Goal: Information Seeking & Learning: Learn about a topic

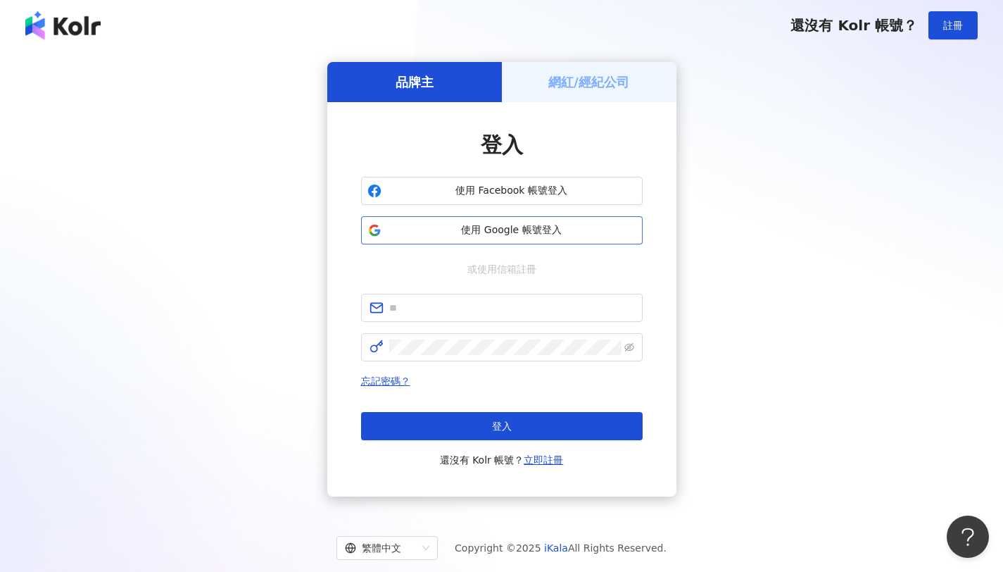
click at [498, 227] on span "使用 Google 帳號登入" at bounding box center [511, 230] width 249 height 14
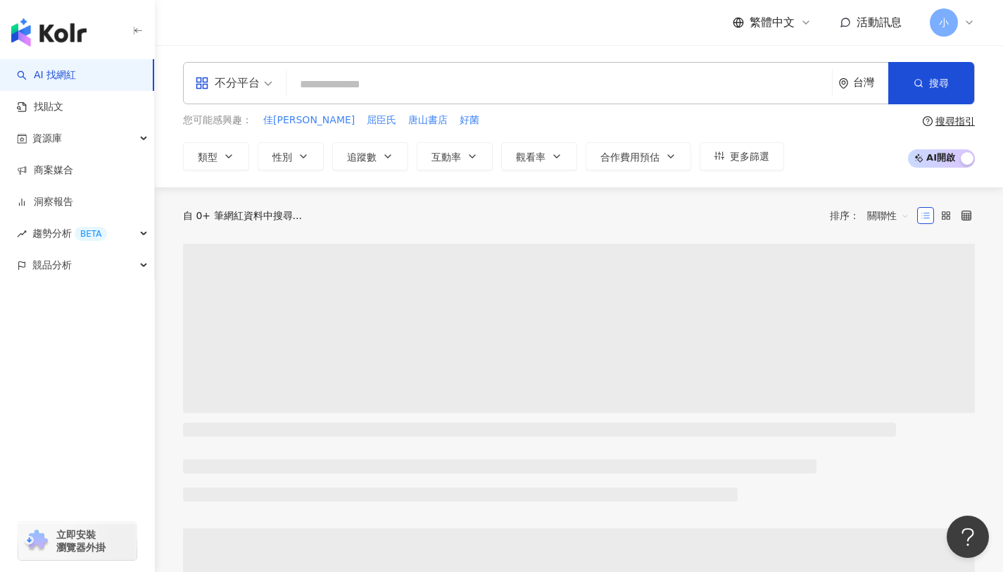
click at [262, 87] on span "不分平台" at bounding box center [233, 83] width 77 height 23
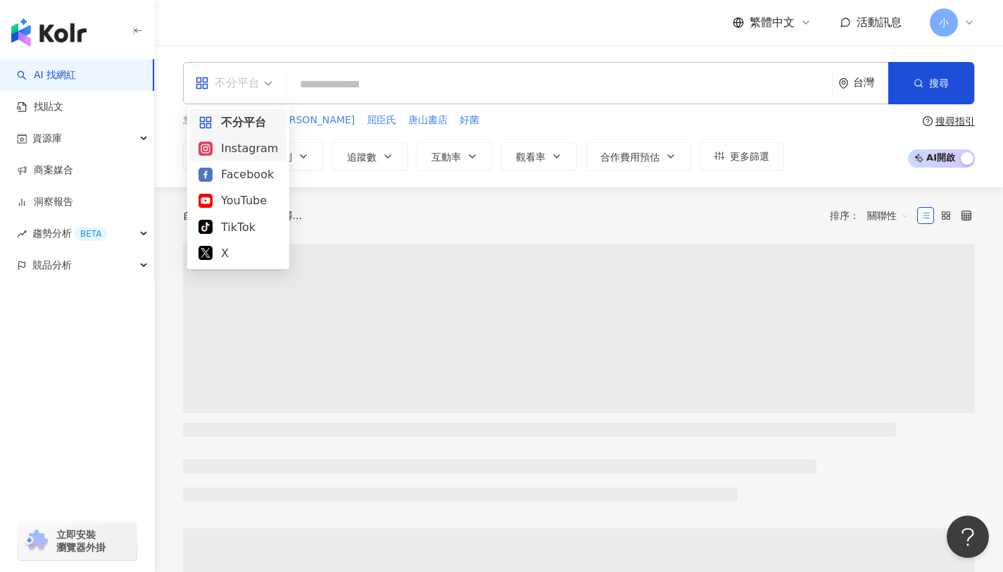
click at [259, 151] on div "Instagram" at bounding box center [238, 148] width 80 height 18
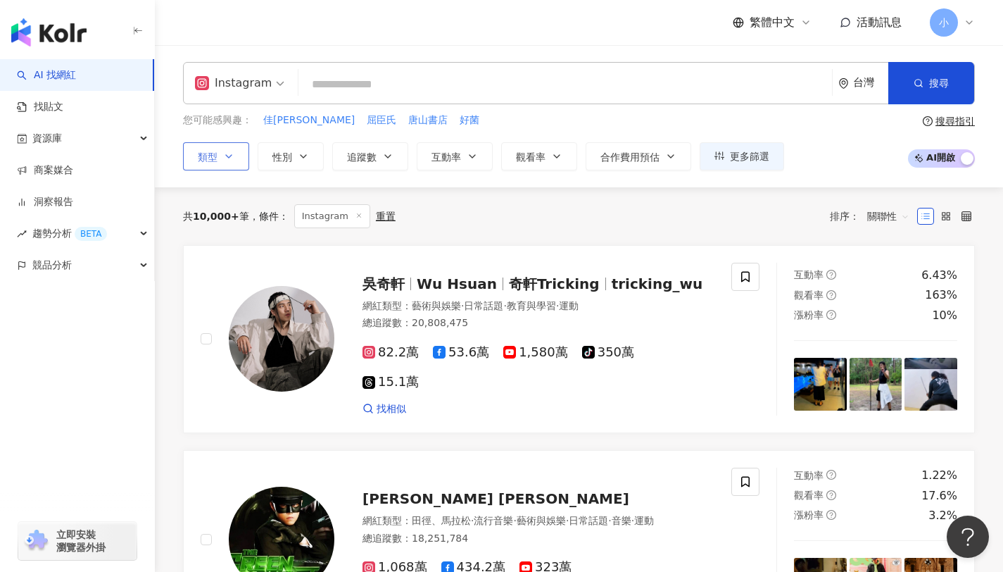
click at [218, 161] on button "類型" at bounding box center [216, 156] width 66 height 28
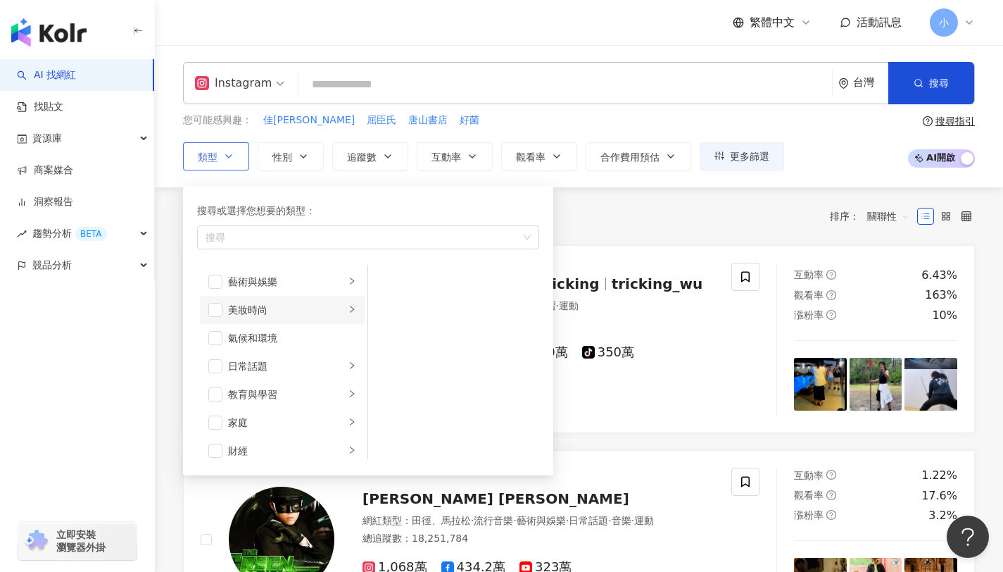
click at [224, 313] on li "美妝時尚" at bounding box center [282, 310] width 165 height 28
click at [210, 309] on span "button" at bounding box center [215, 310] width 14 height 14
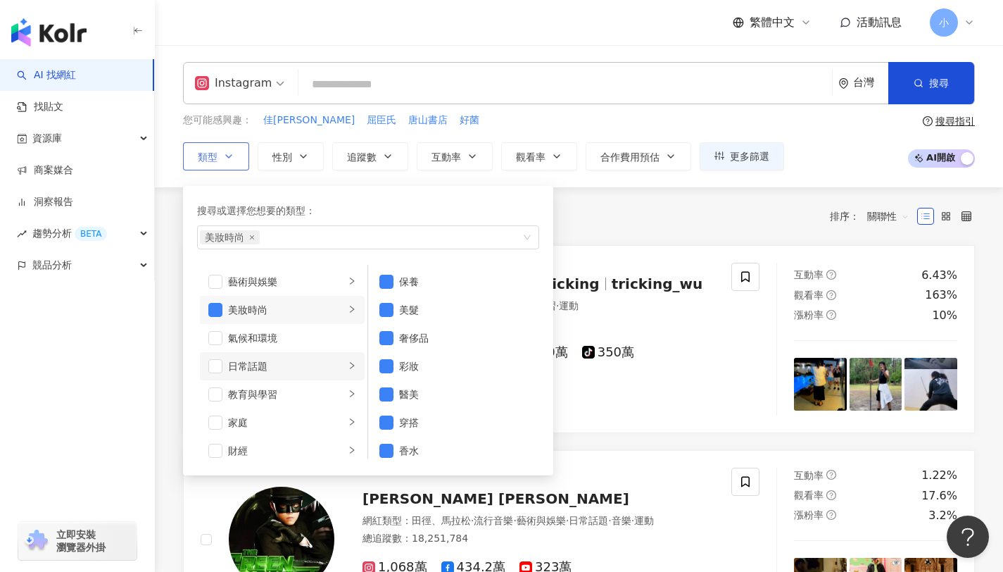
click at [320, 372] on div "日常話題" at bounding box center [286, 365] width 117 height 15
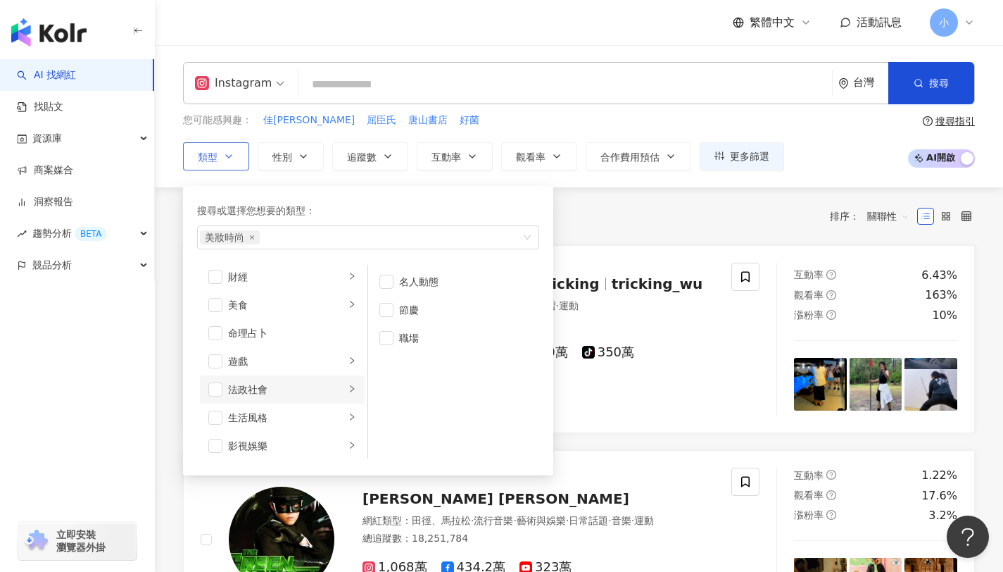
scroll to position [183, 0]
click at [207, 410] on li "生活風格" at bounding box center [282, 408] width 165 height 28
click at [213, 409] on span "button" at bounding box center [215, 408] width 14 height 14
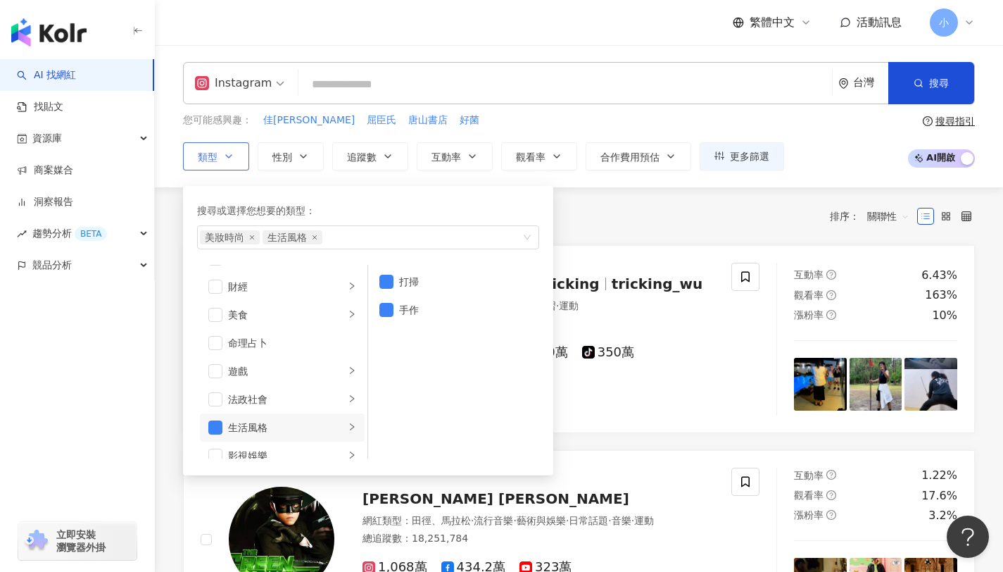
scroll to position [26, 0]
click at [214, 343] on span "button" at bounding box center [215, 340] width 14 height 14
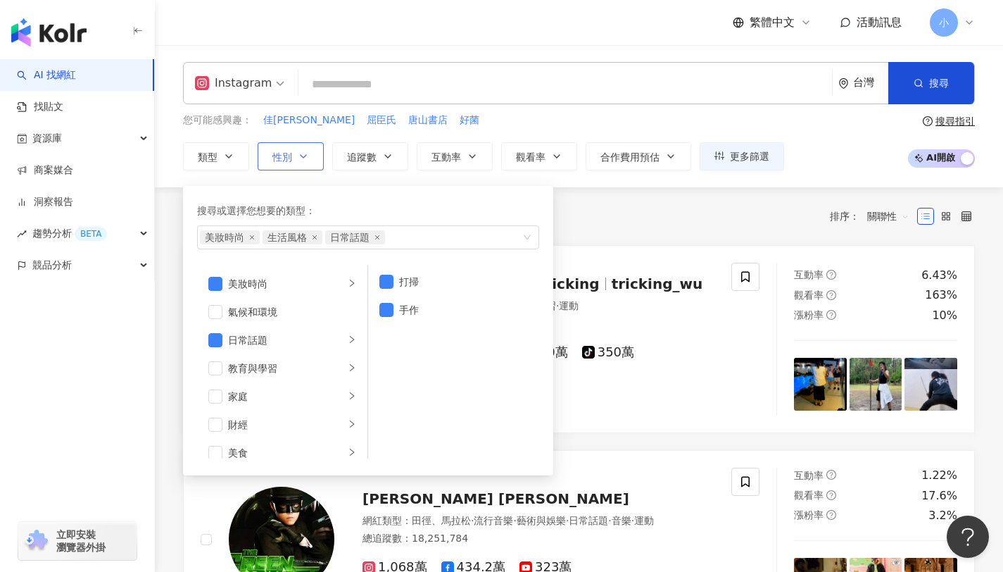
click at [294, 155] on button "性別" at bounding box center [291, 156] width 66 height 28
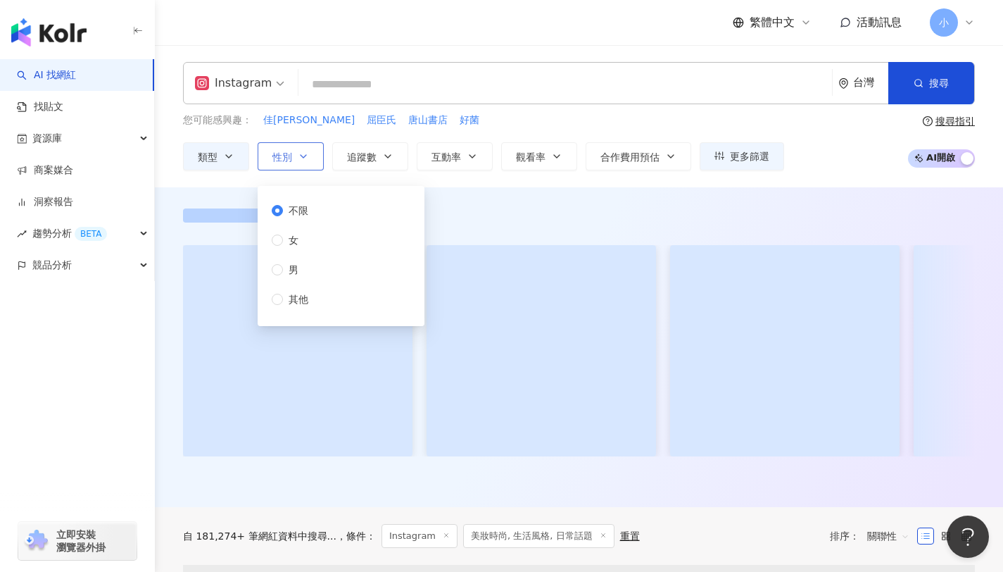
click at [288, 151] on span "性別" at bounding box center [282, 156] width 20 height 11
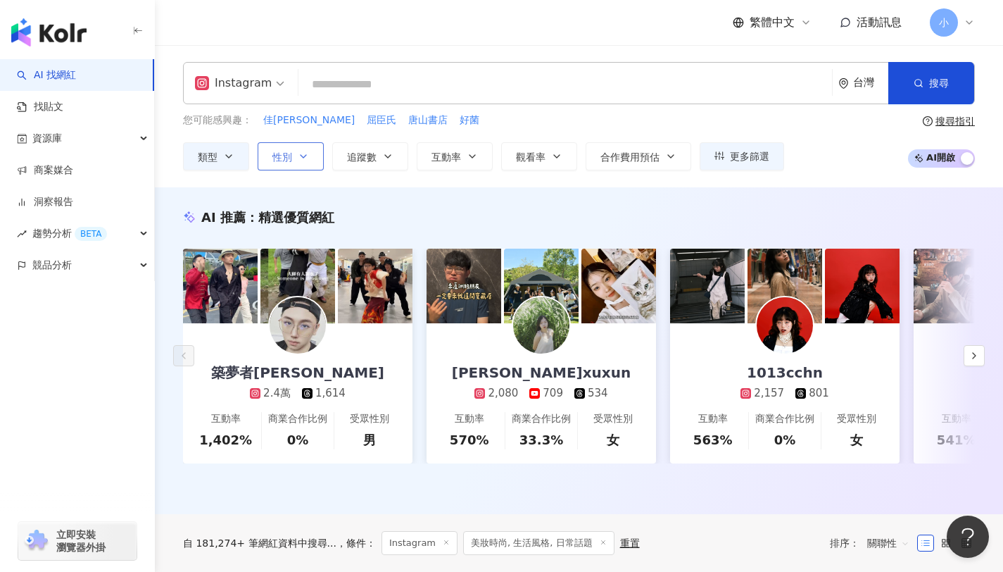
click at [279, 156] on span "性別" at bounding box center [282, 156] width 20 height 11
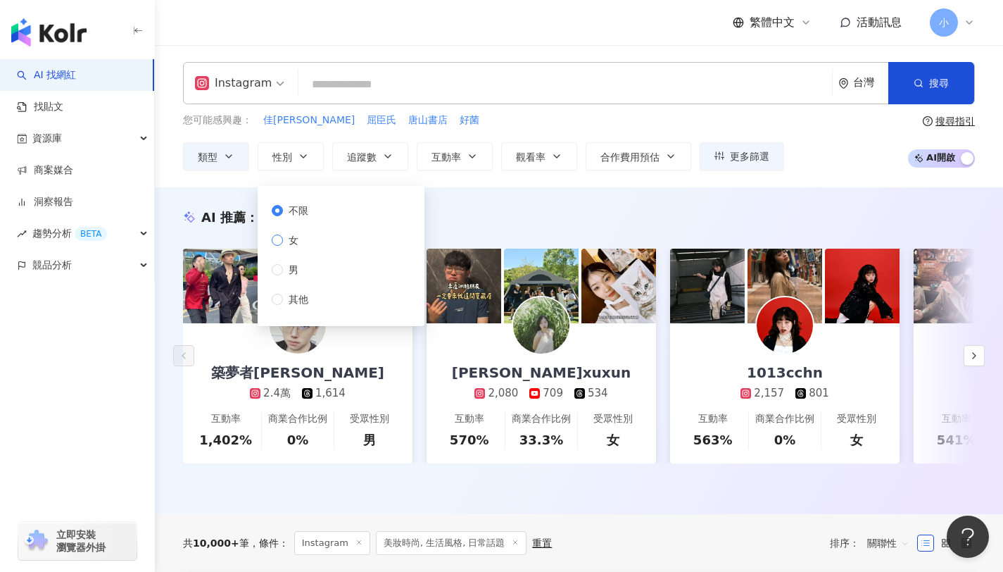
click at [283, 244] on span "女" at bounding box center [293, 239] width 21 height 15
click at [351, 159] on span "追蹤數" at bounding box center [362, 156] width 30 height 11
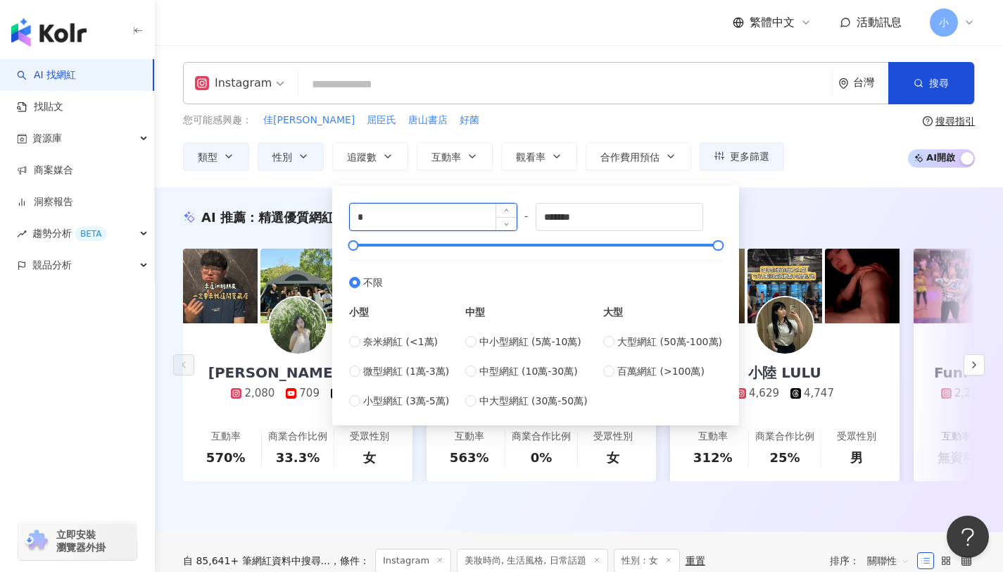
drag, startPoint x: 373, startPoint y: 220, endPoint x: 351, endPoint y: 218, distance: 22.6
click at [351, 218] on input "*" at bounding box center [433, 216] width 167 height 27
type input "*"
type input "*****"
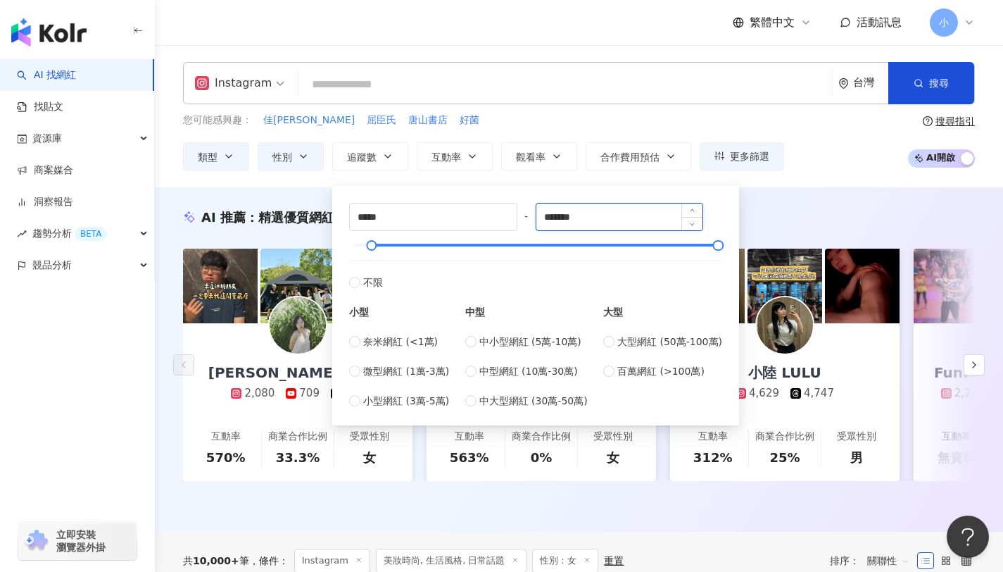
click at [603, 222] on input "*******" at bounding box center [619, 216] width 167 height 27
type input "******"
click at [717, 194] on div "***** - ****** 不限 小型 奈米網紅 (<1萬) 微型網紅 (1萬-3萬) 小型網紅 (3萬-5萬) 中型 中小型網紅 (5萬-10萬) 中型網…" at bounding box center [535, 305] width 407 height 239
click at [874, 156] on div "您可能感興趣： 佳瑪 屈臣氏 唐山書店 好菌 類型 性別 追蹤數 互動率 觀看率 合作費用預估 更多篩選 不限 女 男 其他 ***** - ****** 不…" at bounding box center [579, 142] width 792 height 58
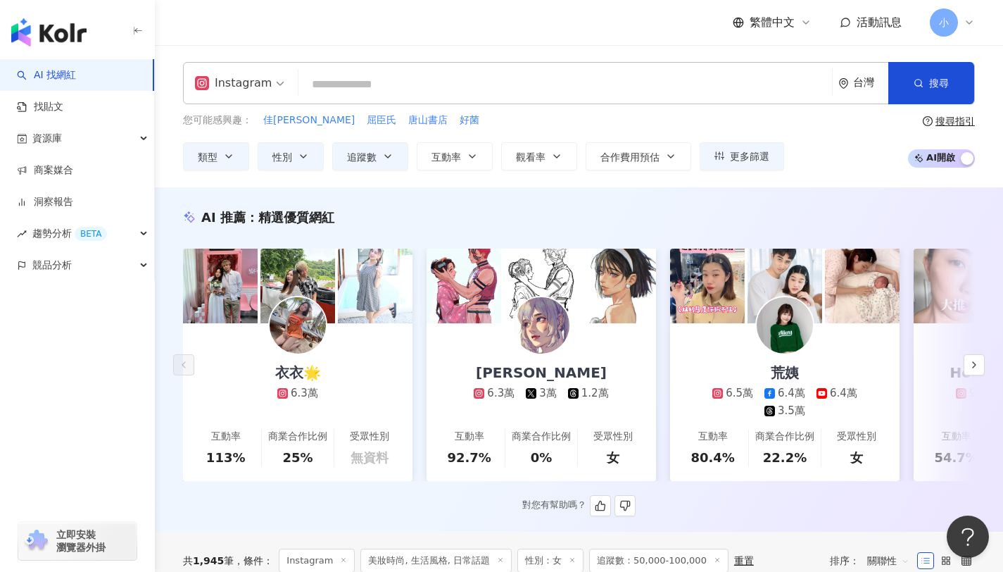
click at [802, 321] on img at bounding box center [785, 325] width 56 height 56
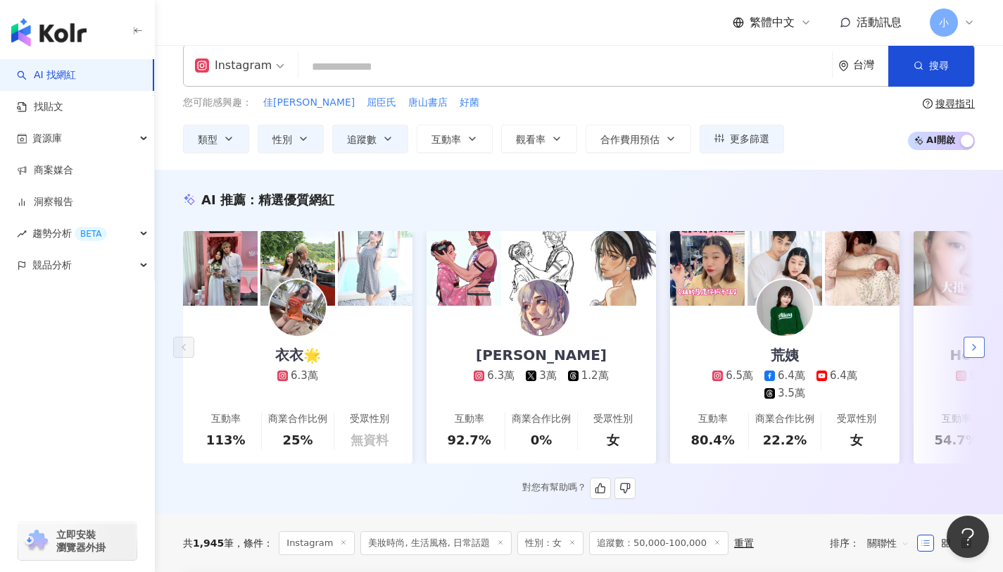
click at [971, 353] on icon "button" at bounding box center [974, 346] width 11 height 11
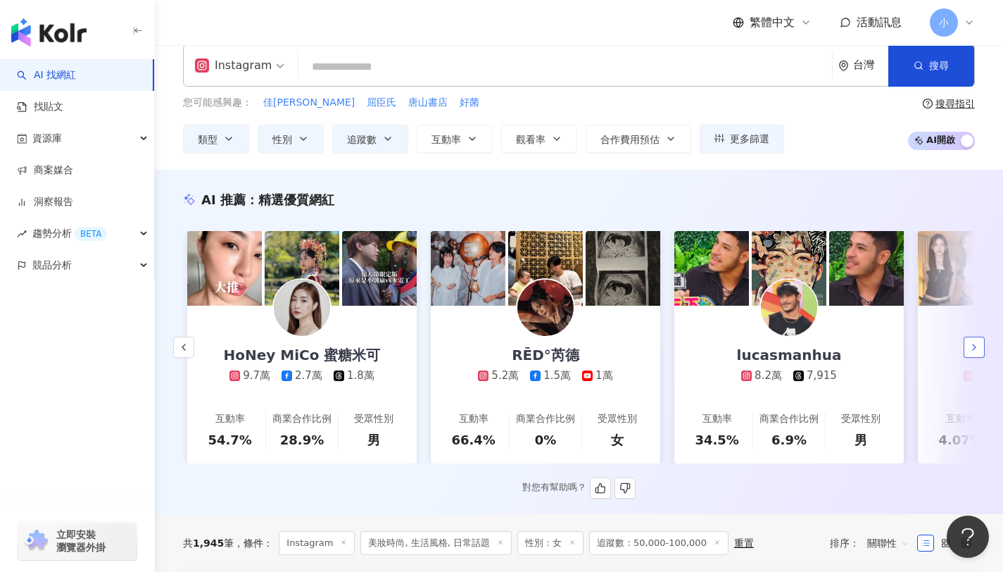
scroll to position [0, 731]
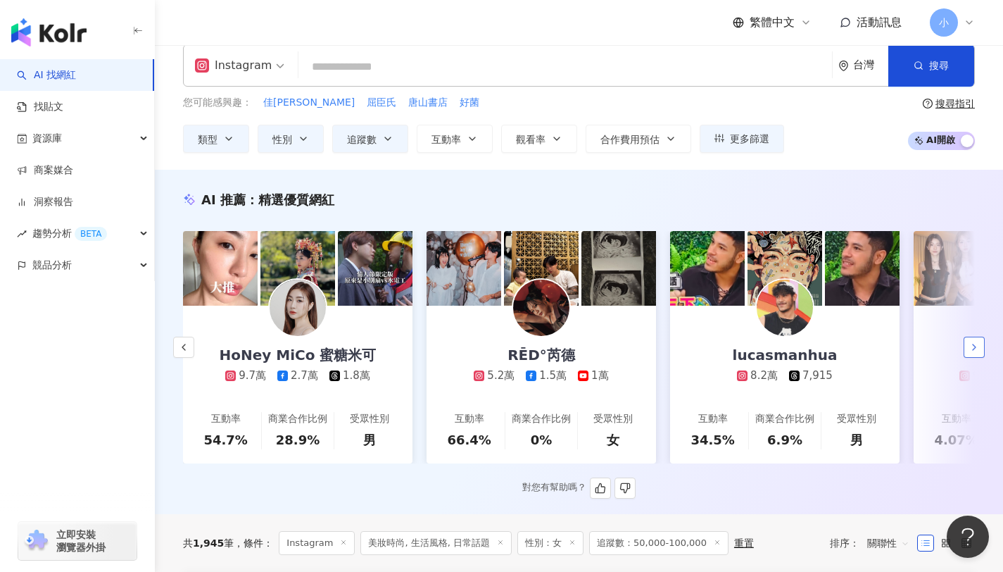
click at [971, 353] on icon "button" at bounding box center [974, 346] width 11 height 11
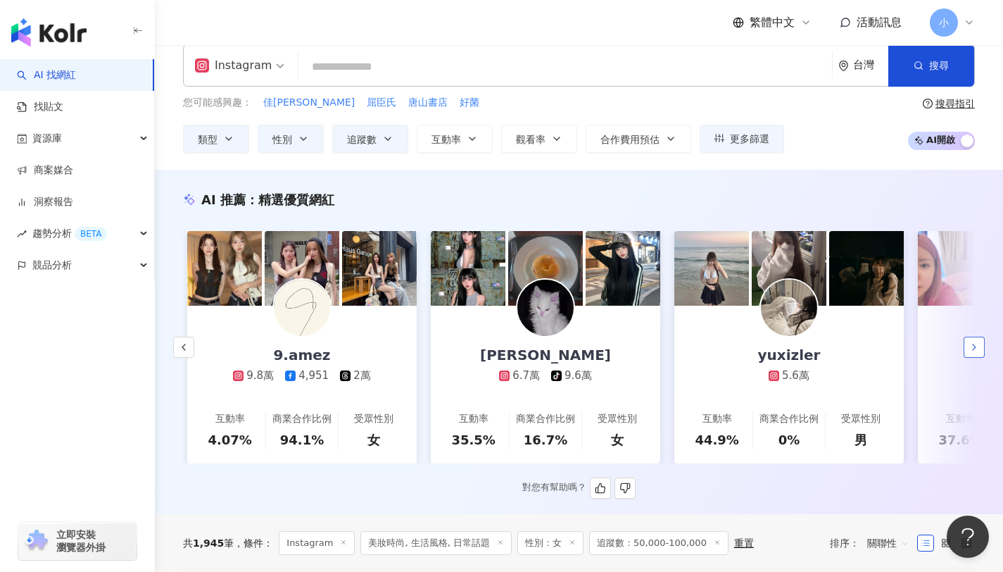
scroll to position [0, 1461]
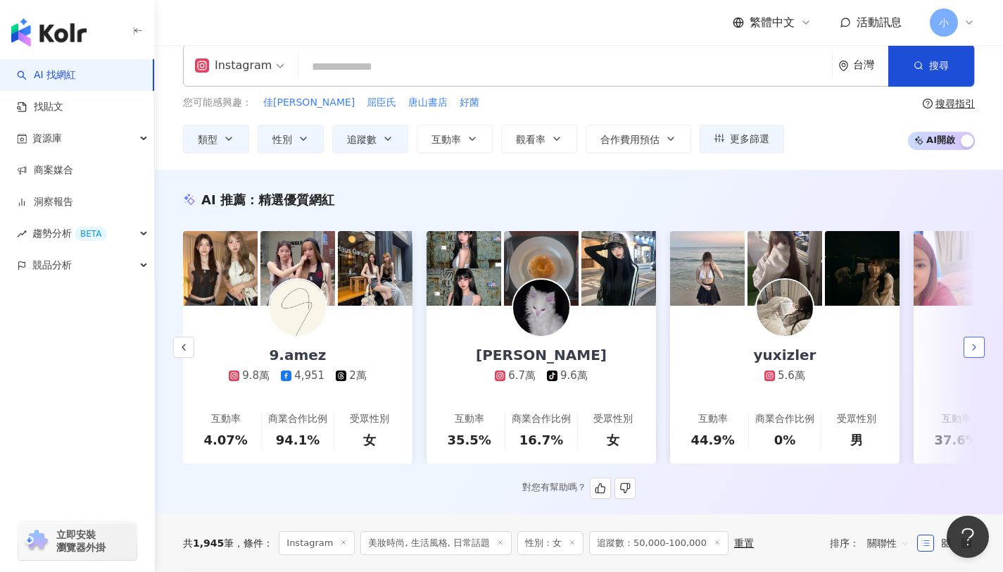
click at [971, 353] on icon "button" at bounding box center [974, 346] width 11 height 11
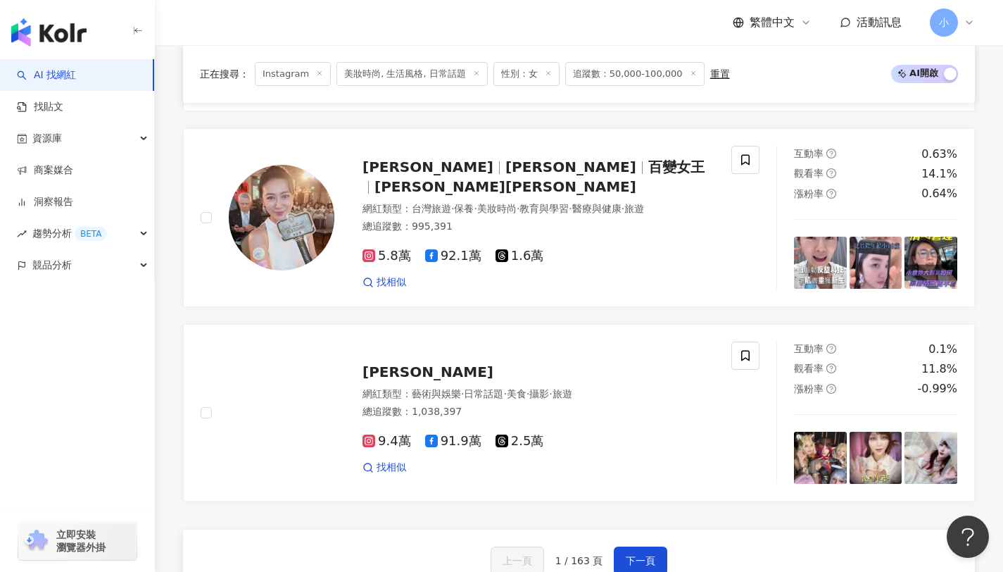
scroll to position [2715, 0]
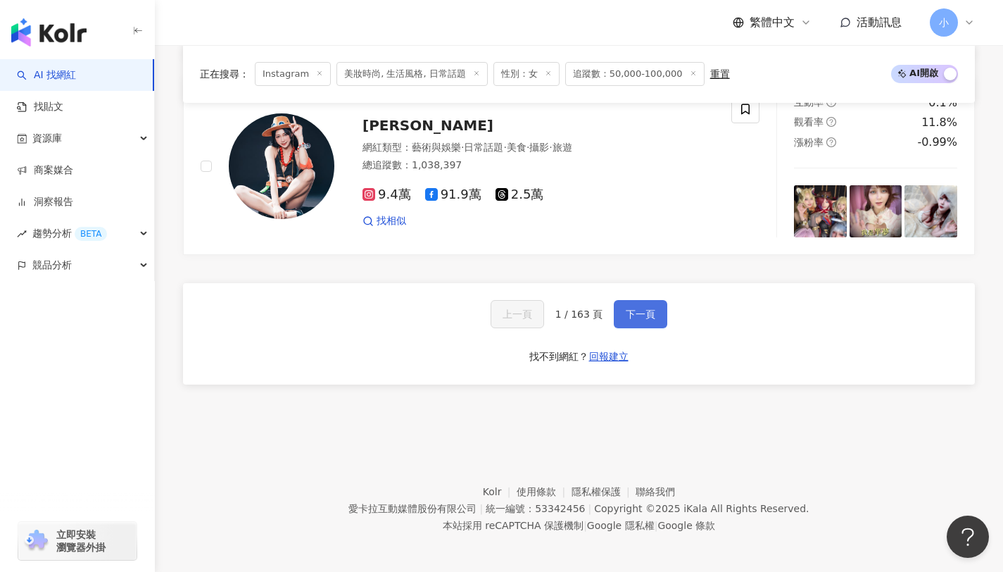
click at [643, 322] on button "下一頁" at bounding box center [640, 314] width 53 height 28
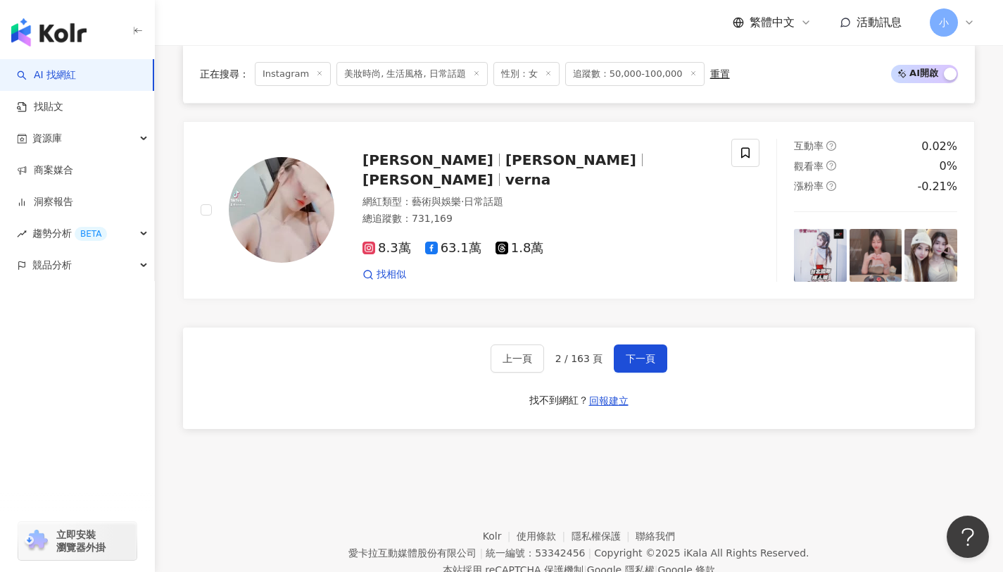
scroll to position [2670, 0]
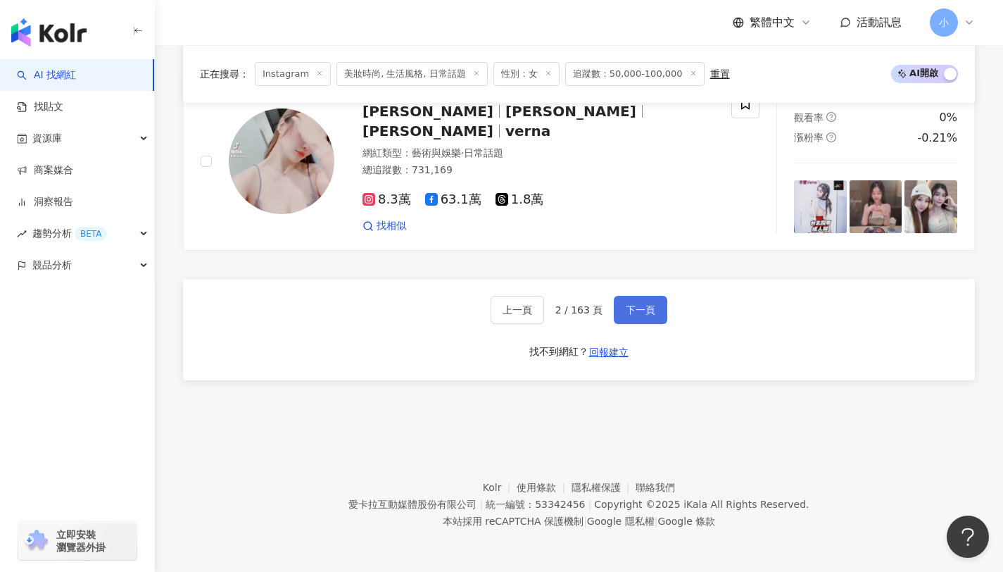
click at [646, 317] on button "下一頁" at bounding box center [640, 310] width 53 height 28
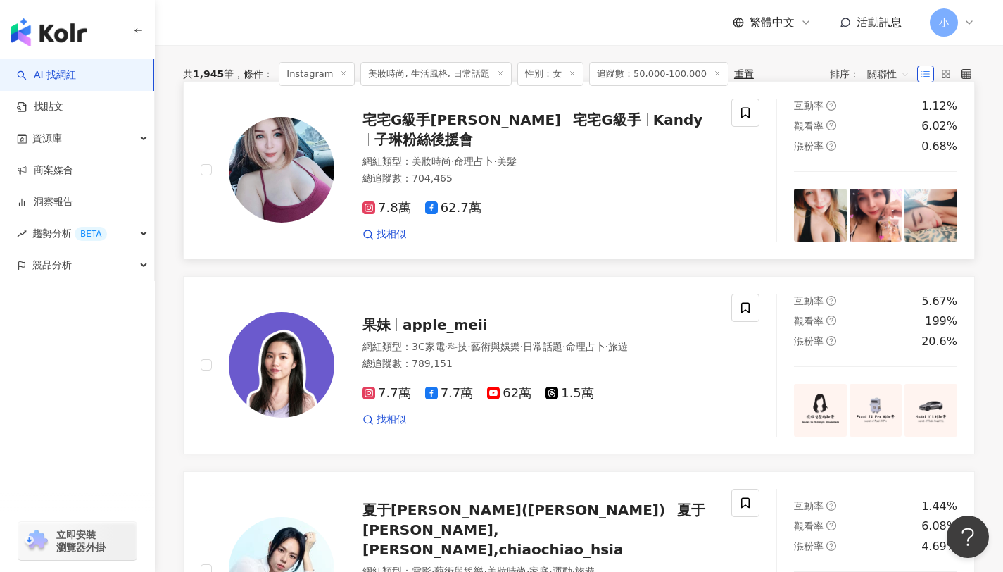
scroll to position [273, 0]
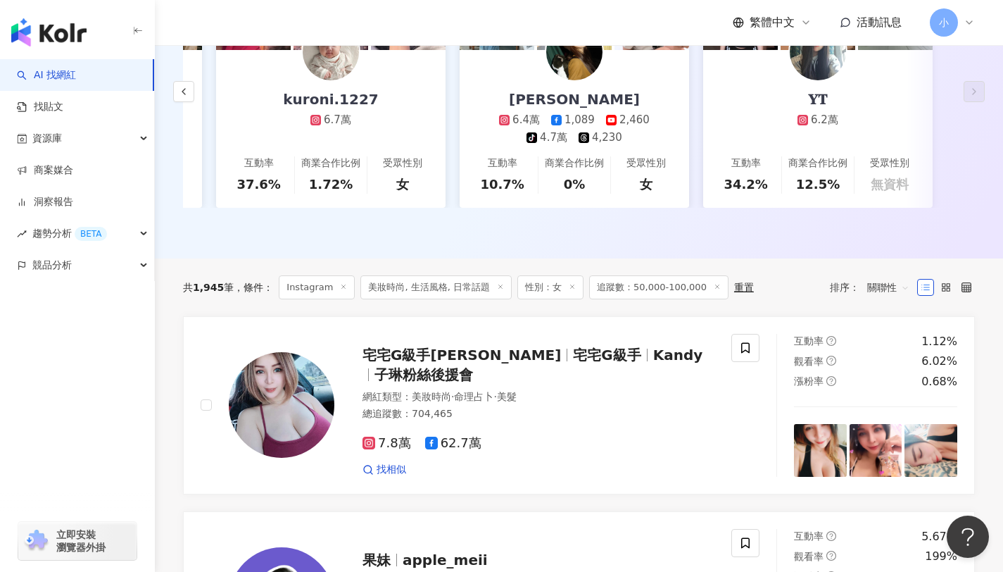
click at [873, 298] on span "關聯性" at bounding box center [888, 287] width 42 height 23
click at [885, 417] on div "觀看率" at bounding box center [888, 422] width 35 height 15
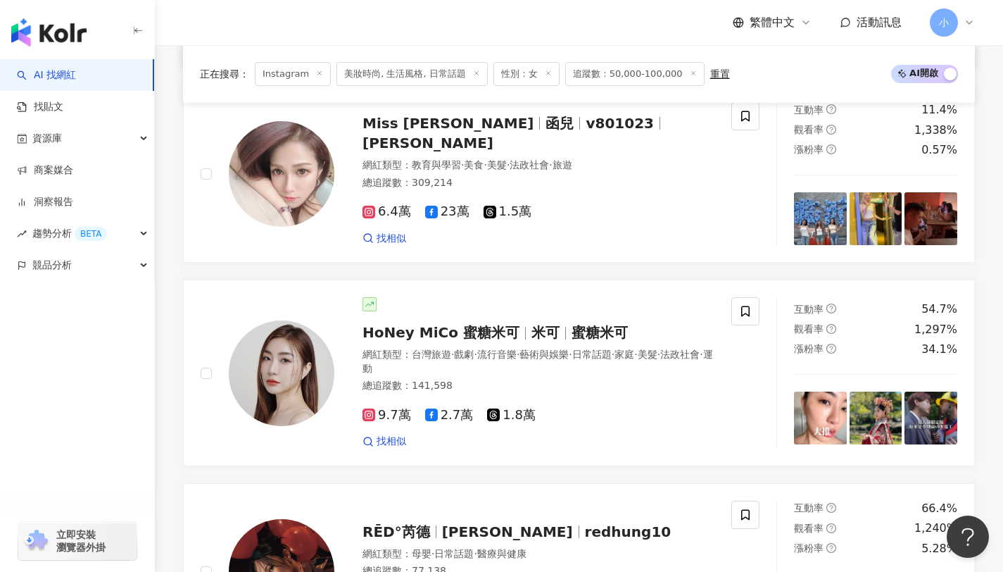
scroll to position [1239, 0]
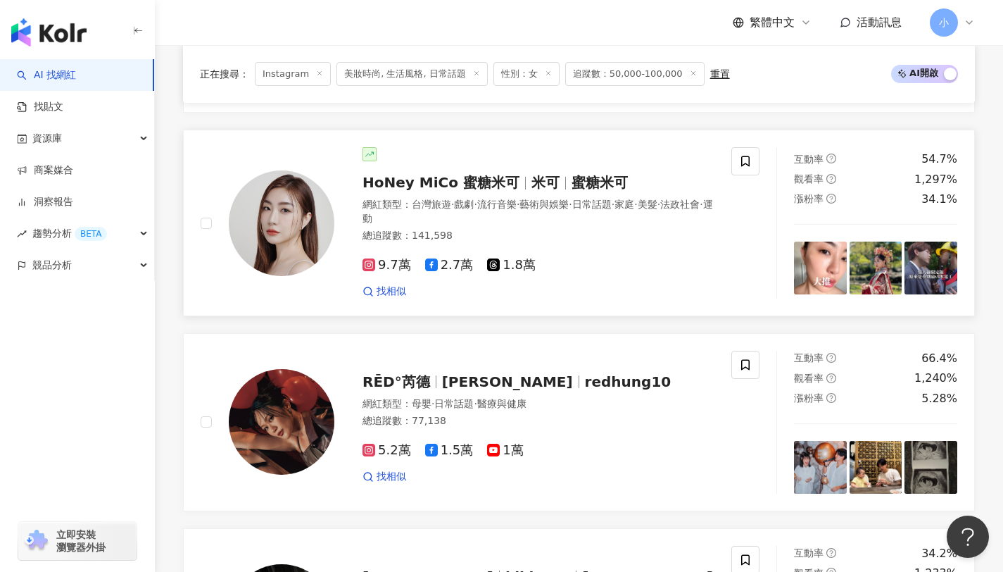
click at [551, 192] on div "HoNey MiCo 蜜糖米可 米可 蜜糖米可" at bounding box center [538, 182] width 352 height 20
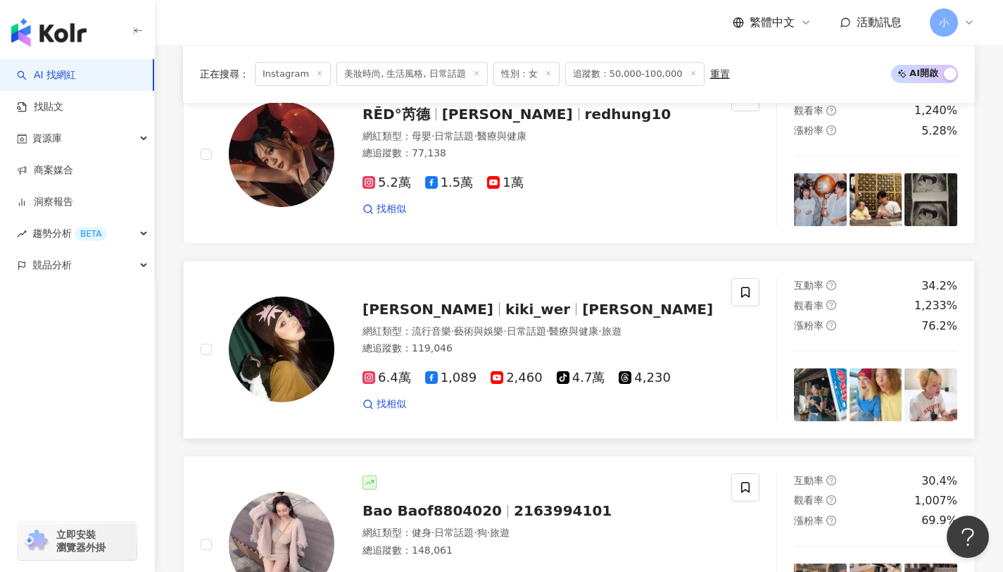
scroll to position [1515, 0]
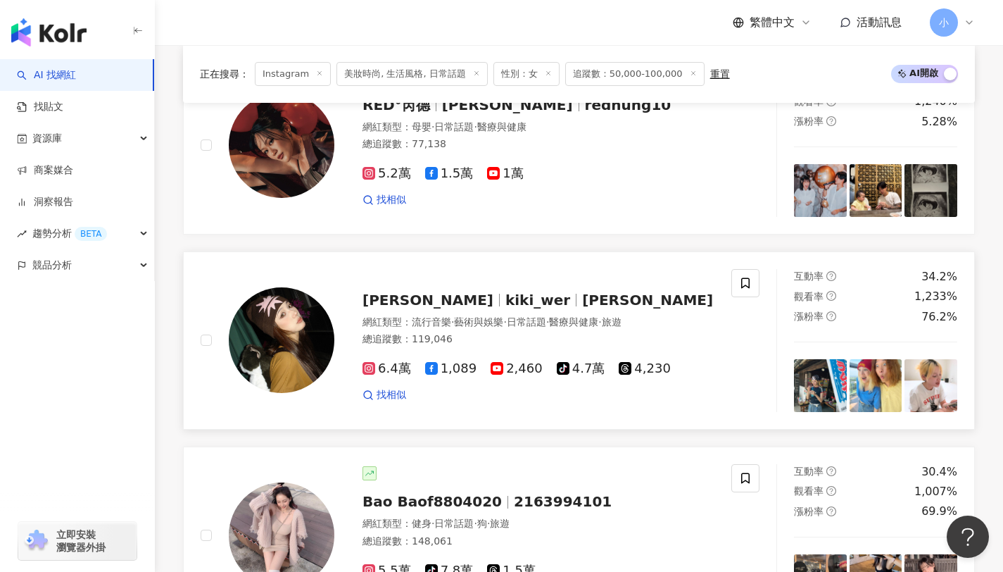
click at [582, 308] on span "kiki wei" at bounding box center [647, 299] width 131 height 17
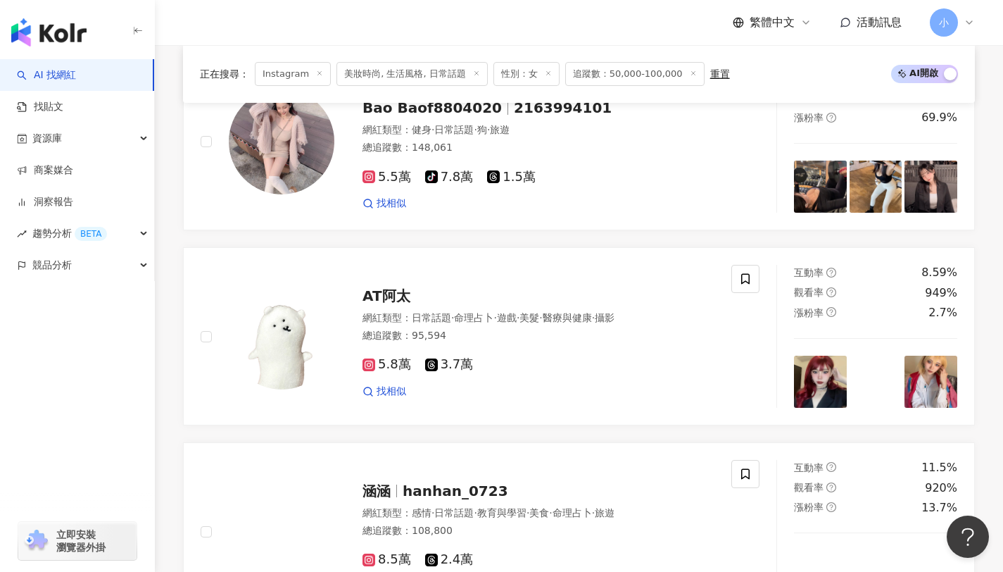
scroll to position [2072, 0]
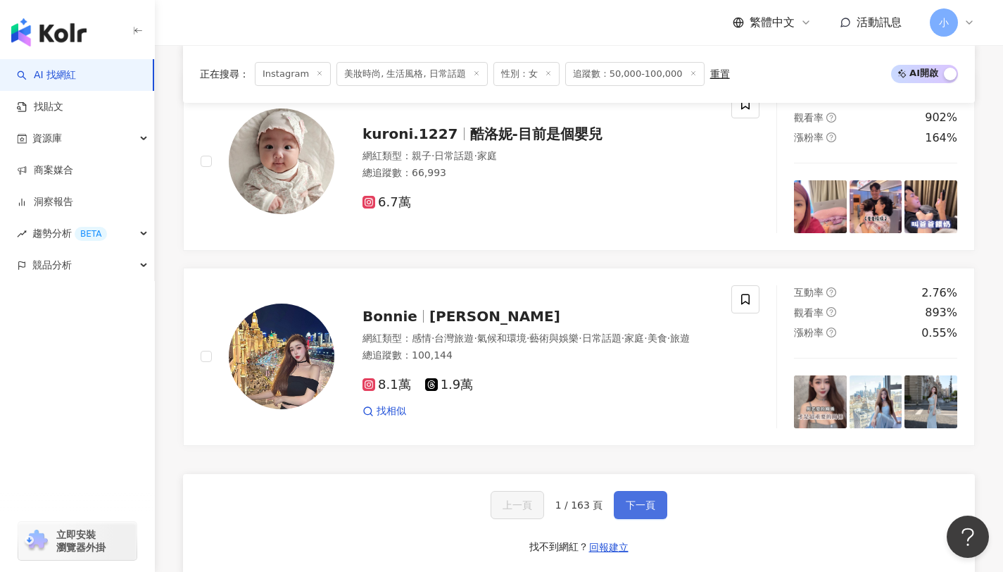
click at [637, 510] on span "下一頁" at bounding box center [641, 504] width 30 height 11
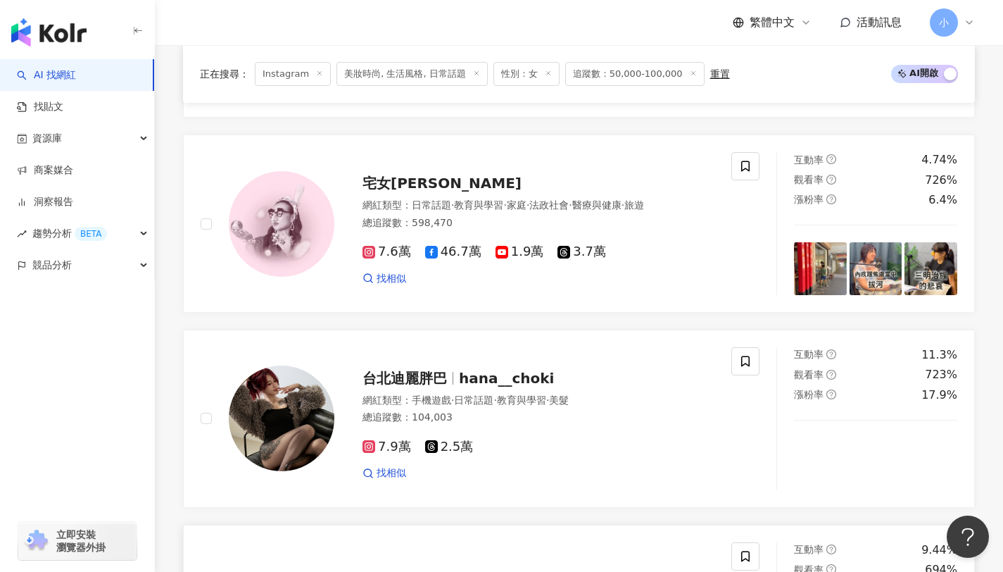
scroll to position [2507, 0]
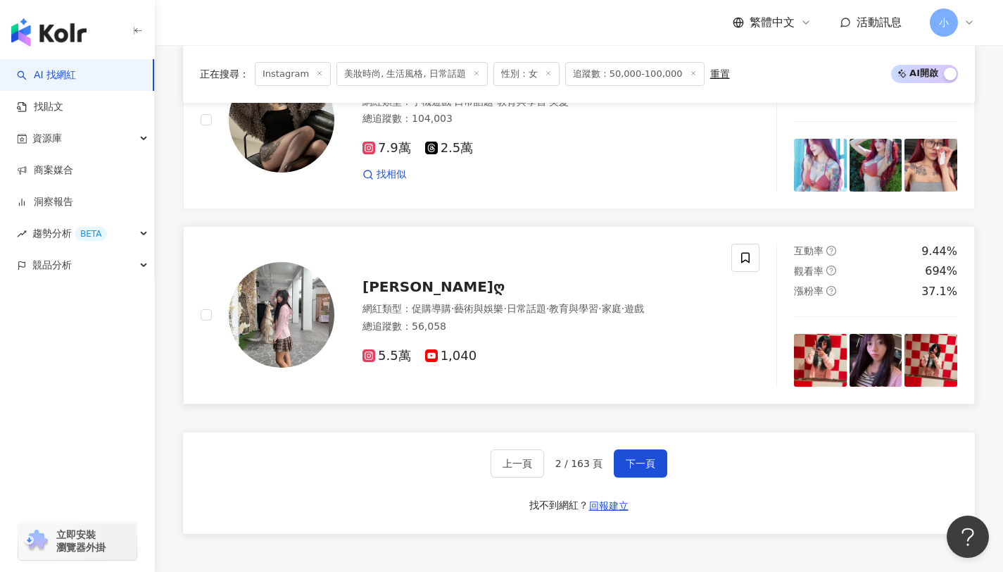
click at [322, 318] on img at bounding box center [282, 315] width 106 height 106
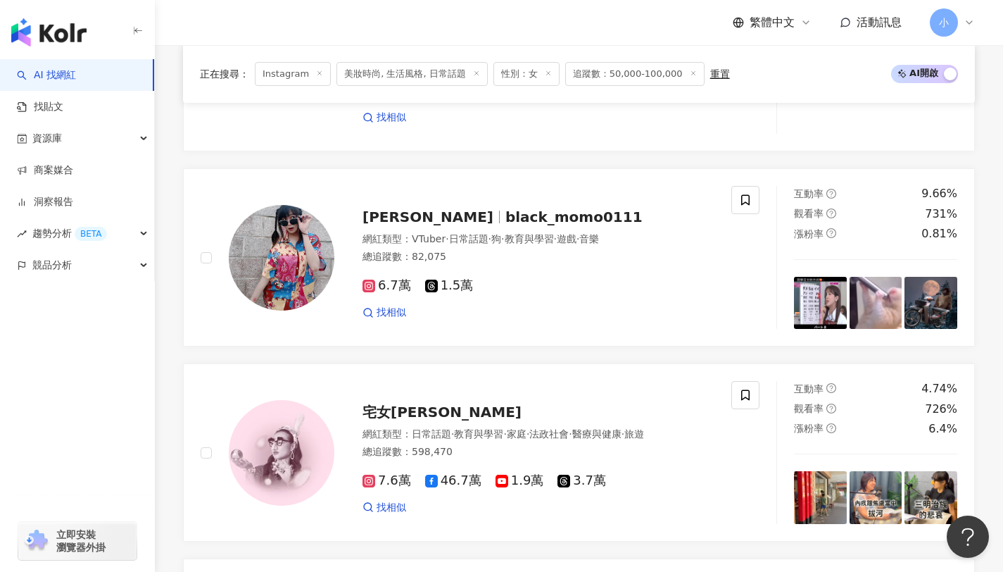
scroll to position [2670, 0]
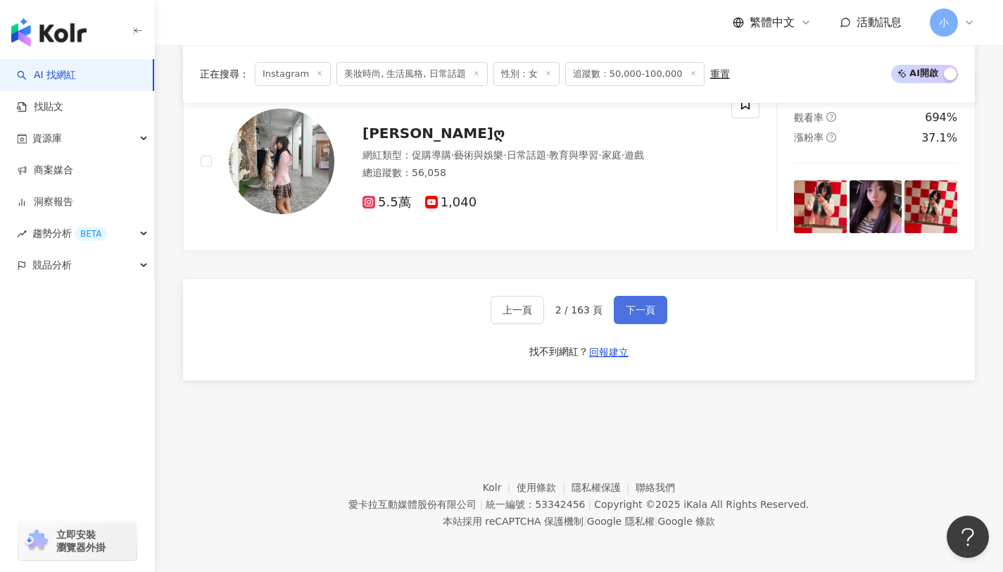
click at [637, 321] on button "下一頁" at bounding box center [640, 310] width 53 height 28
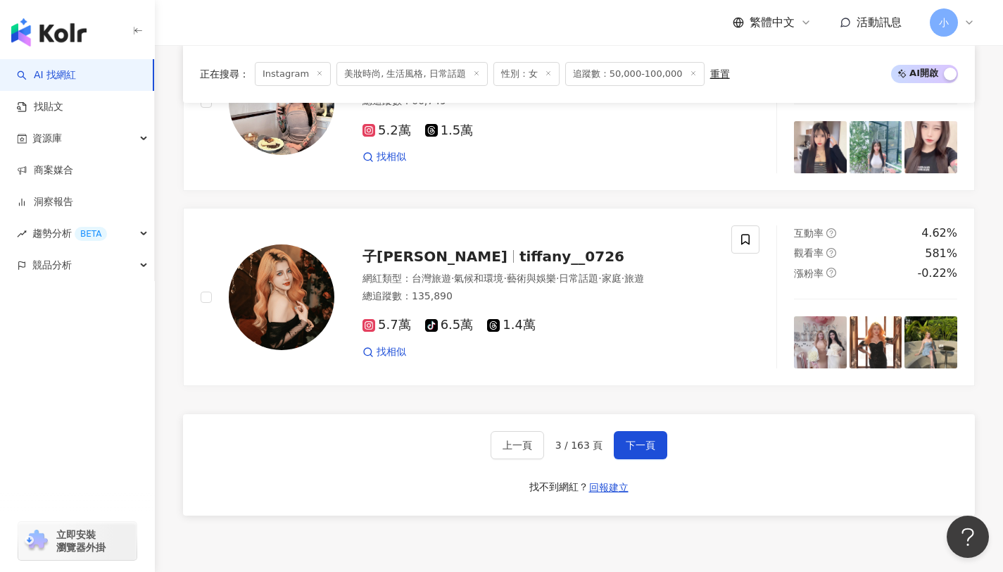
scroll to position [2226, 0]
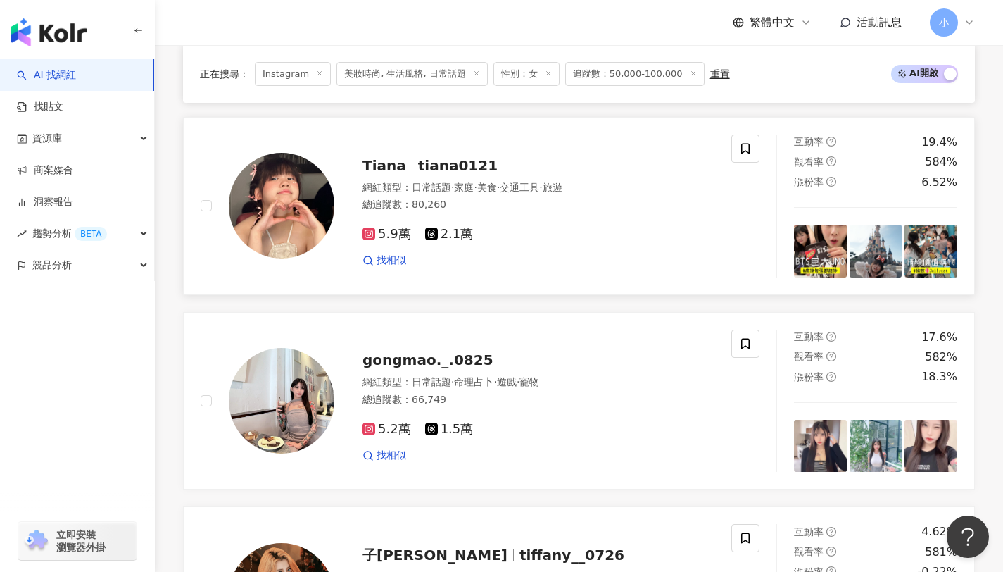
click at [478, 174] on span "tiana0121" at bounding box center [458, 165] width 80 height 17
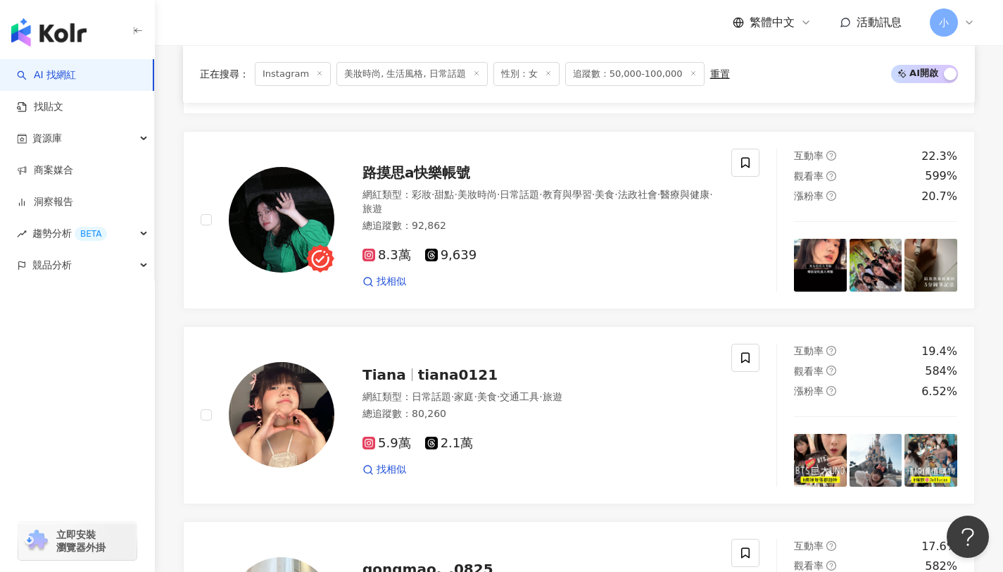
scroll to position [2670, 0]
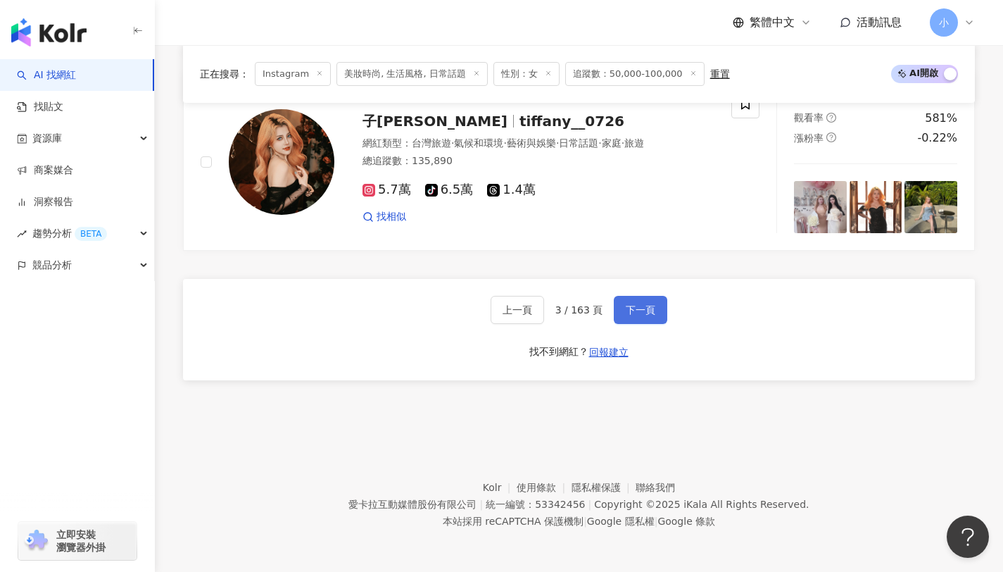
click at [659, 314] on button "下一頁" at bounding box center [640, 310] width 53 height 28
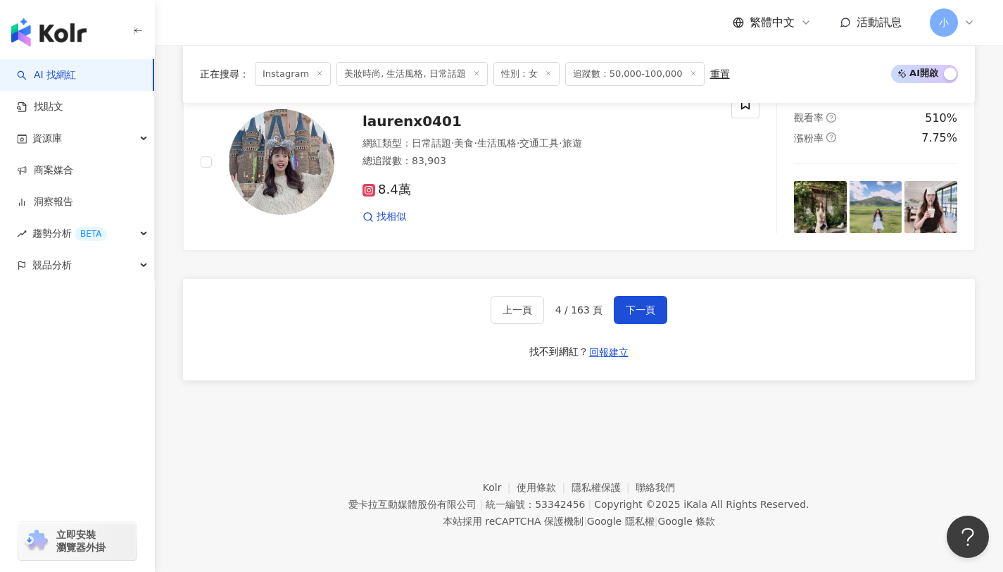
click at [631, 324] on div "上一頁 4 / 163 頁 下一頁 找不到網紅？ 回報建立" at bounding box center [579, 329] width 792 height 101
click at [635, 317] on button "下一頁" at bounding box center [640, 310] width 53 height 28
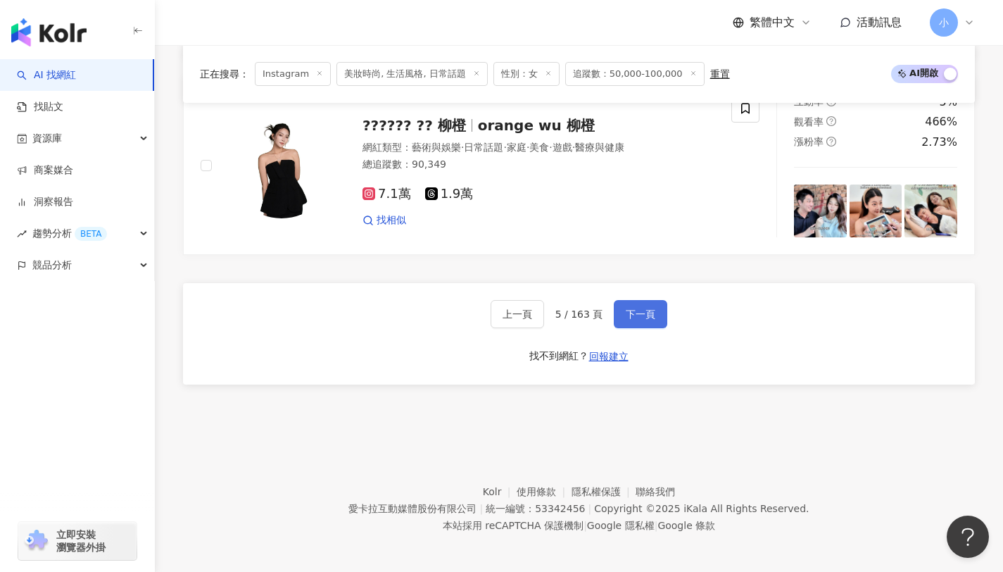
click at [623, 315] on button "下一頁" at bounding box center [640, 314] width 53 height 28
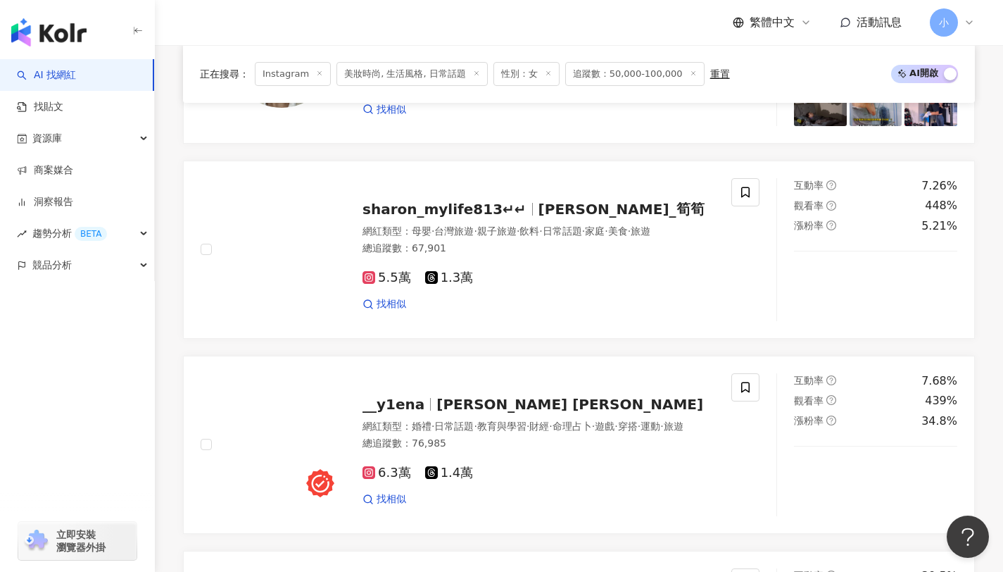
scroll to position [2554, 0]
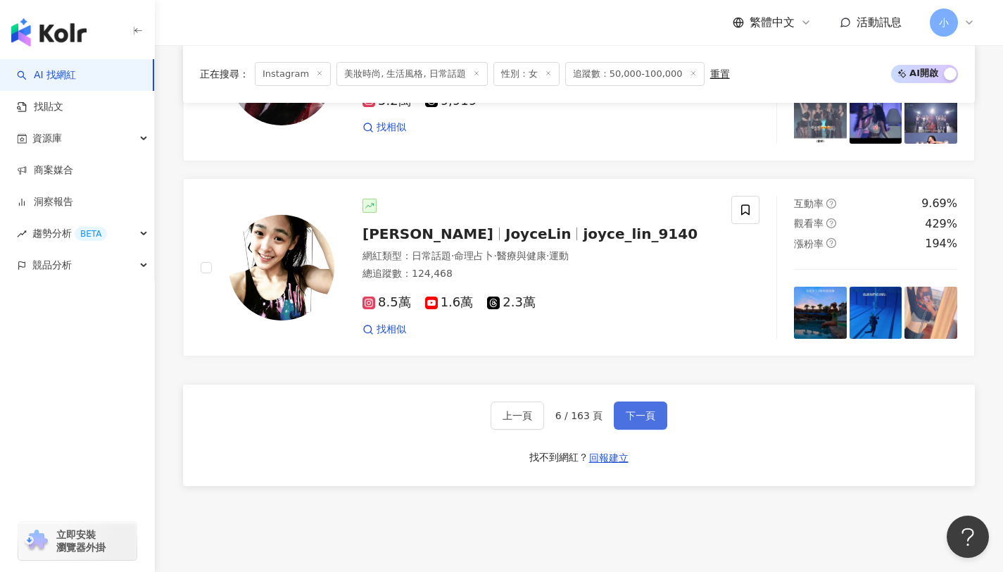
click at [636, 429] on button "下一頁" at bounding box center [640, 415] width 53 height 28
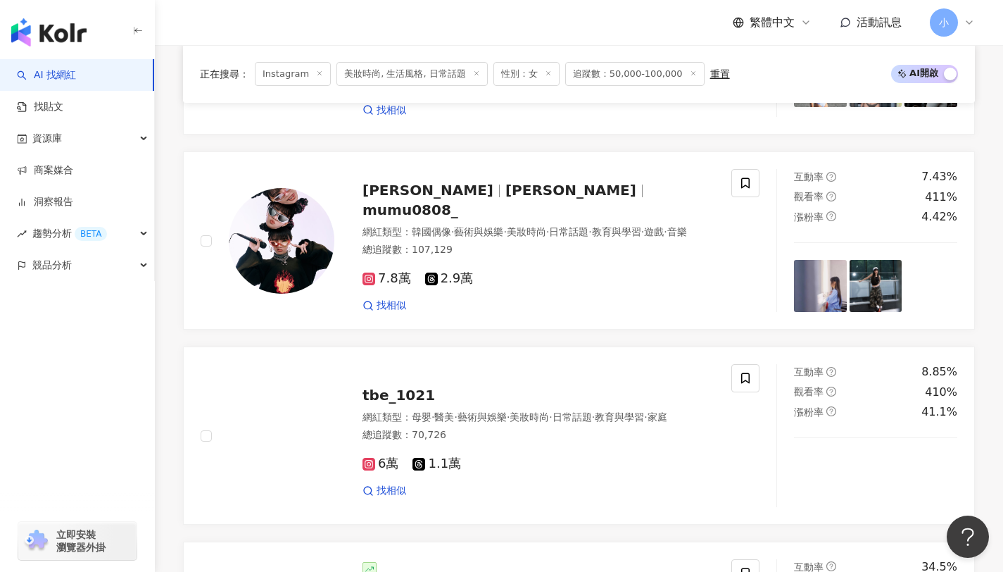
scroll to position [2678, 0]
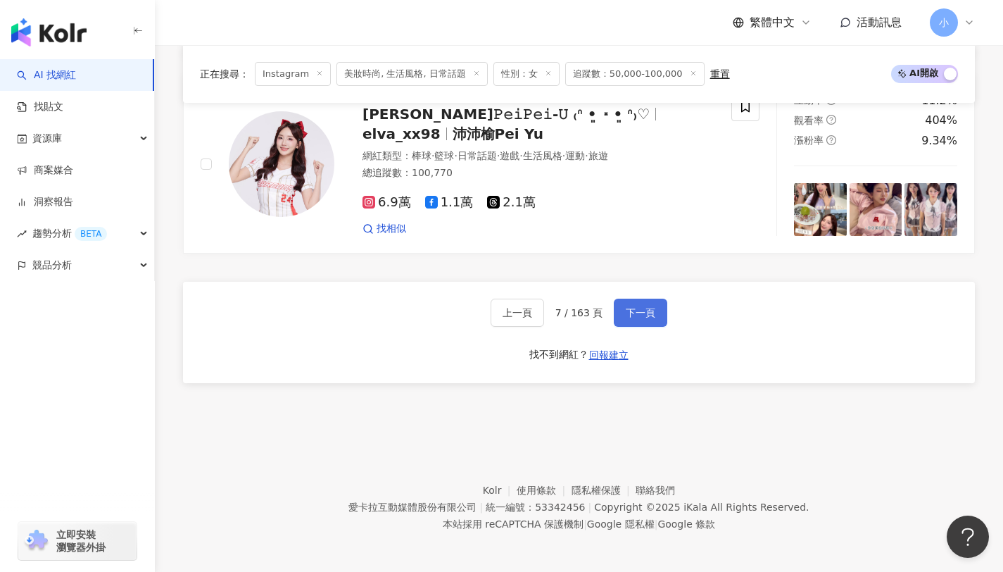
click at [646, 310] on span "下一頁" at bounding box center [641, 312] width 30 height 11
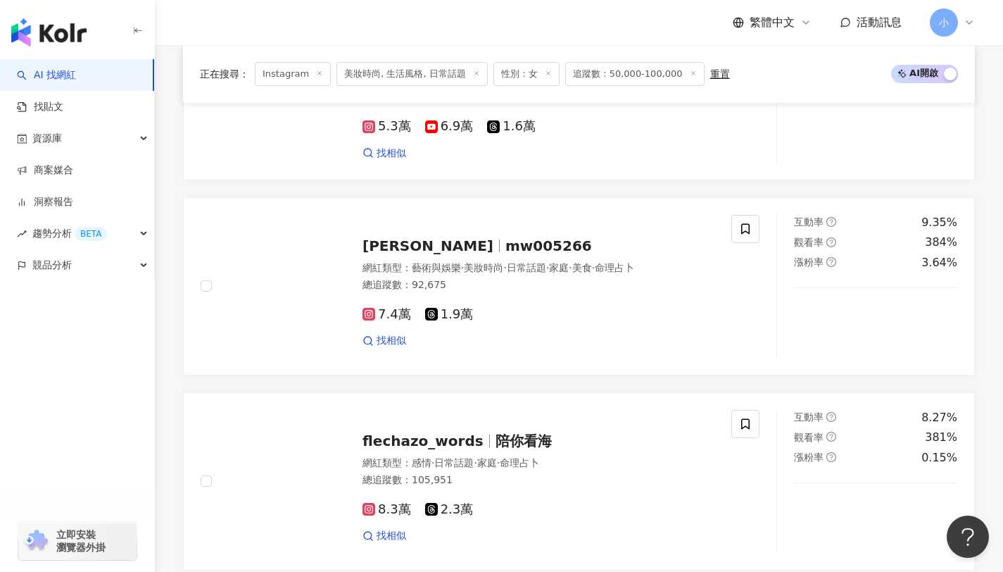
scroll to position [2670, 0]
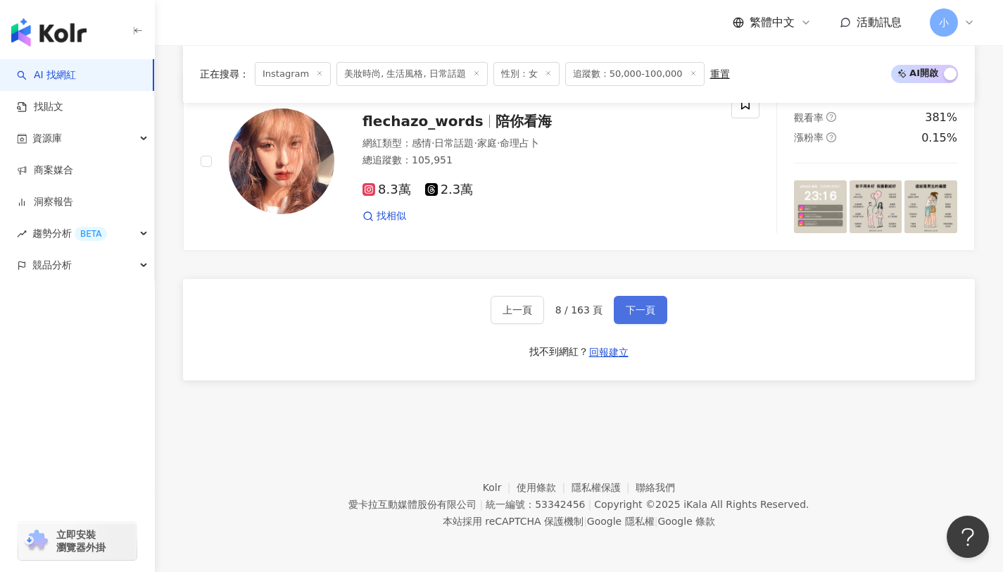
click at [637, 313] on span "下一頁" at bounding box center [641, 309] width 30 height 11
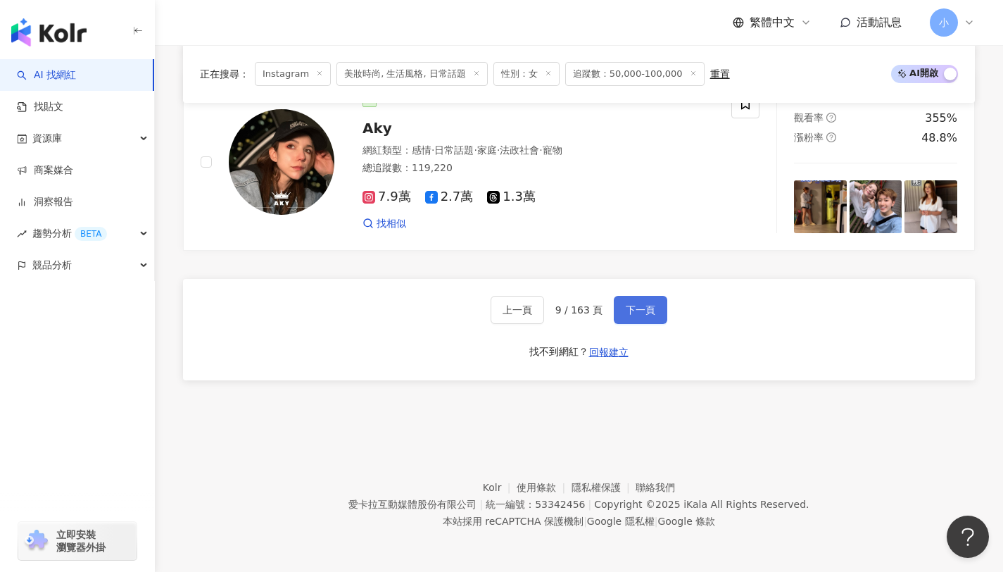
click at [659, 317] on button "下一頁" at bounding box center [640, 310] width 53 height 28
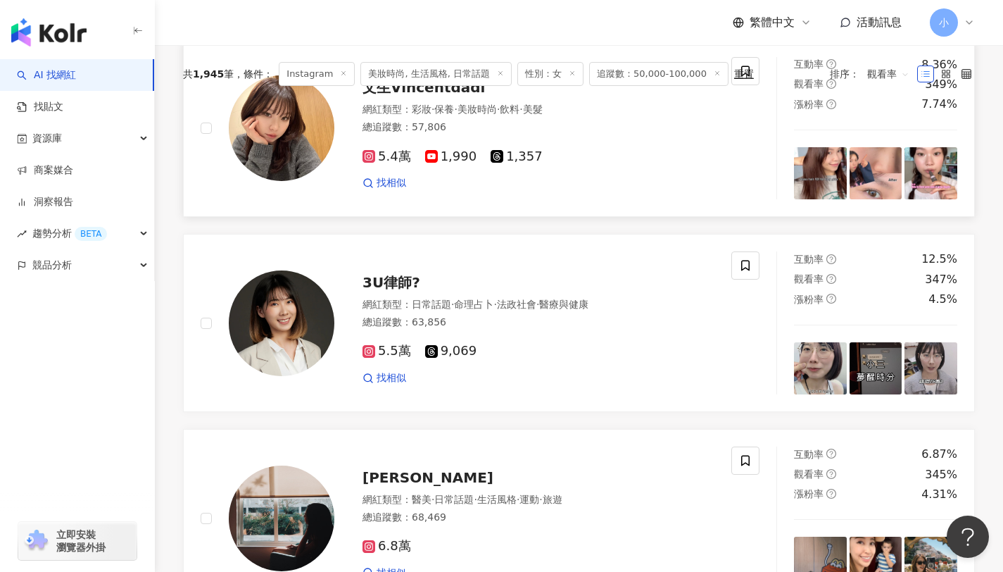
scroll to position [251, 0]
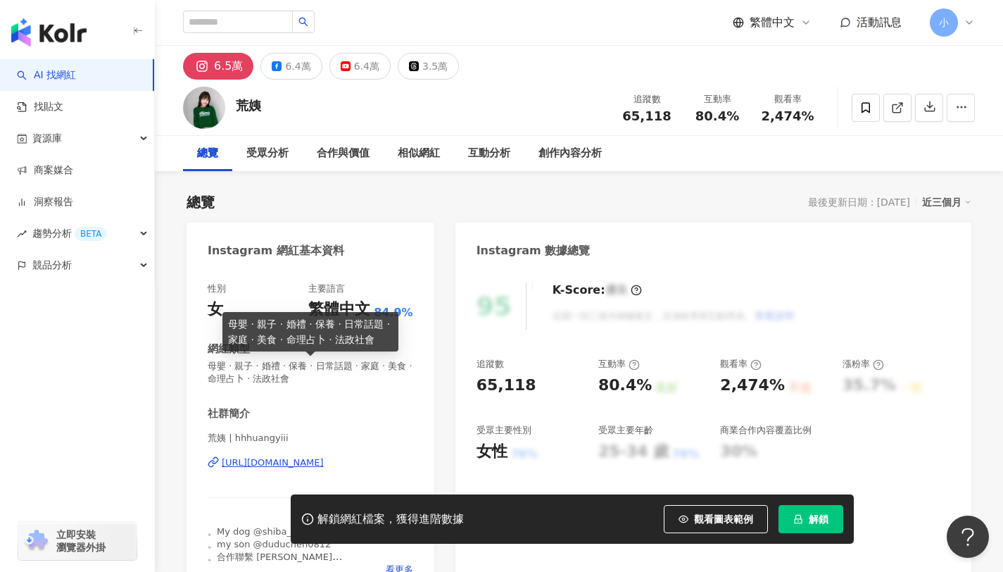
scroll to position [18, 0]
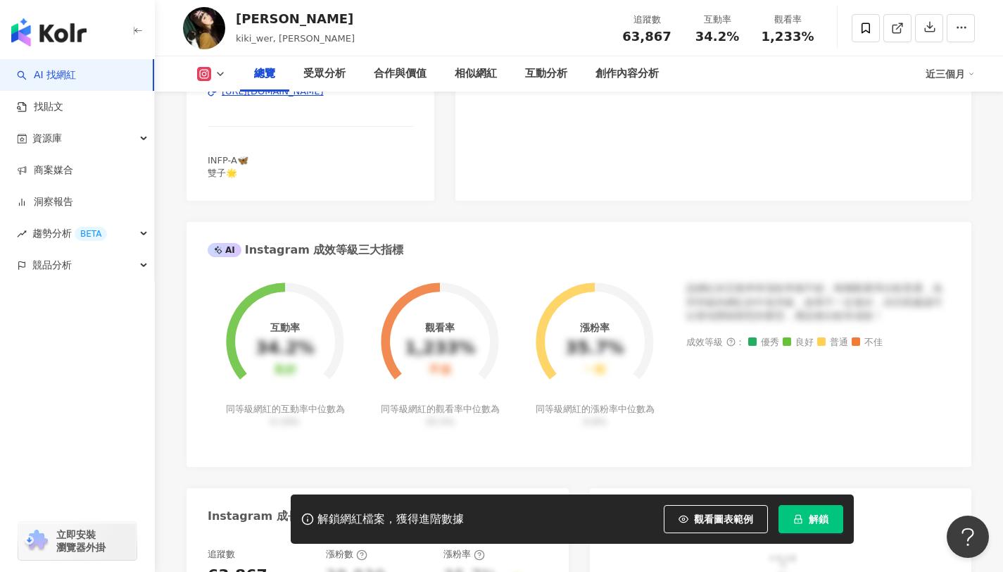
scroll to position [380, 0]
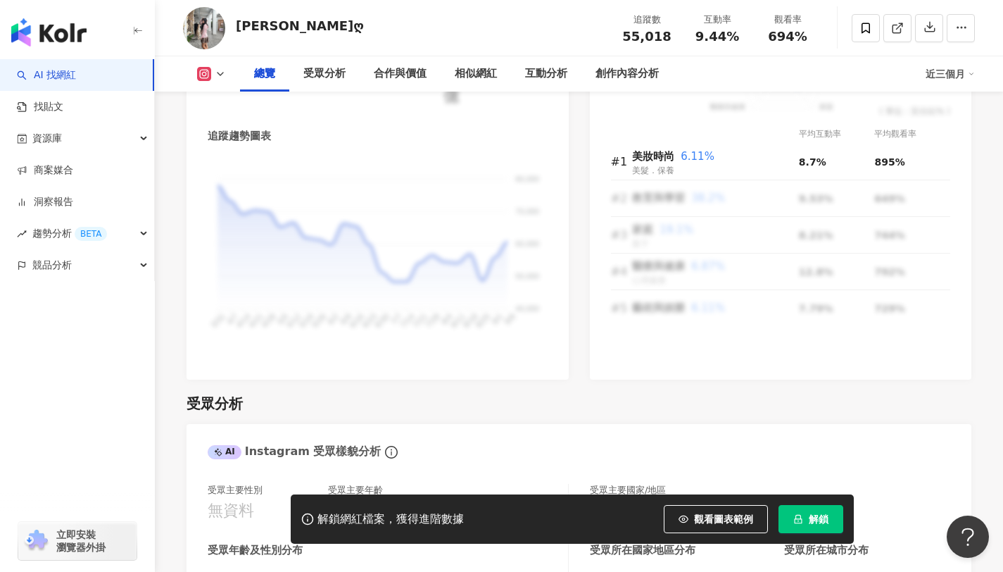
scroll to position [793, 0]
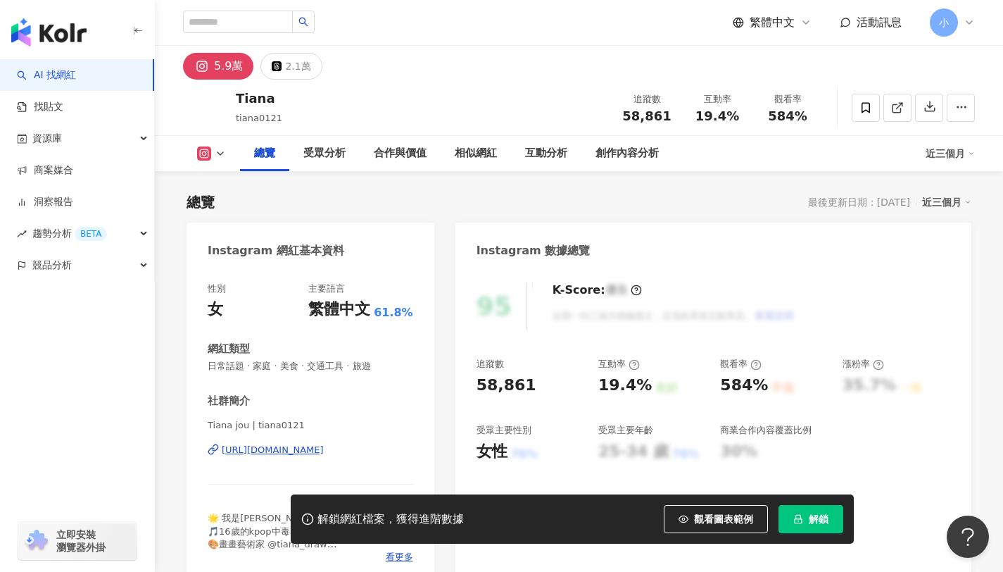
scroll to position [226, 0]
